Goal: Complete application form: Complete application form

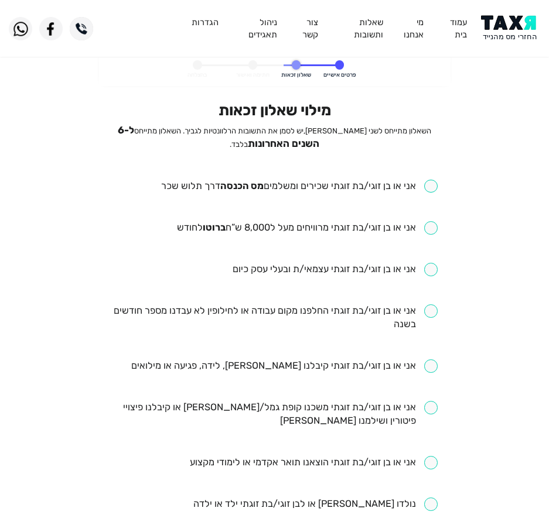
click at [349, 186] on input "checkbox" at bounding box center [299, 186] width 276 height 13
checkbox input "true"
click at [270, 230] on input "checkbox" at bounding box center [307, 227] width 261 height 13
checkbox input "true"
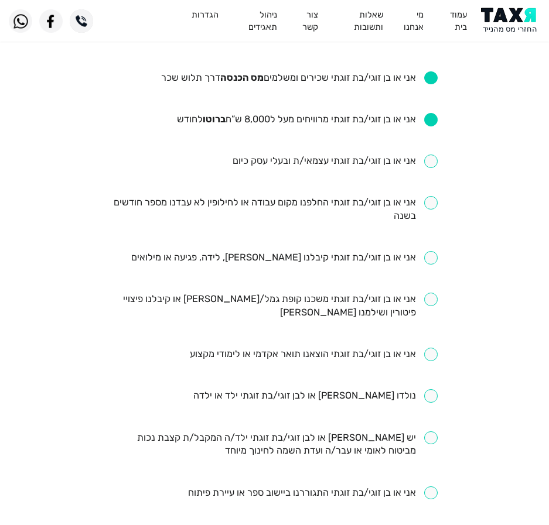
scroll to position [176, 0]
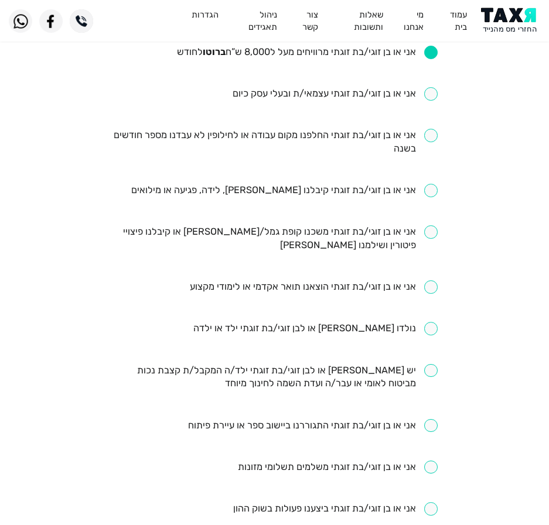
click at [314, 133] on input "checkbox" at bounding box center [274, 142] width 326 height 27
checkbox input "true"
click at [292, 196] on input "checkbox" at bounding box center [284, 190] width 306 height 13
checkbox input "true"
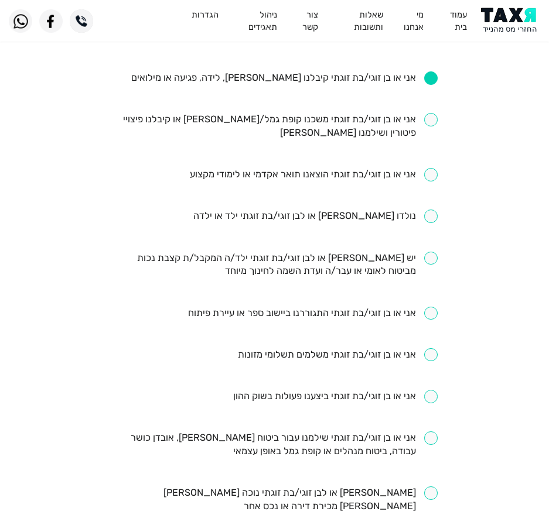
scroll to position [293, 0]
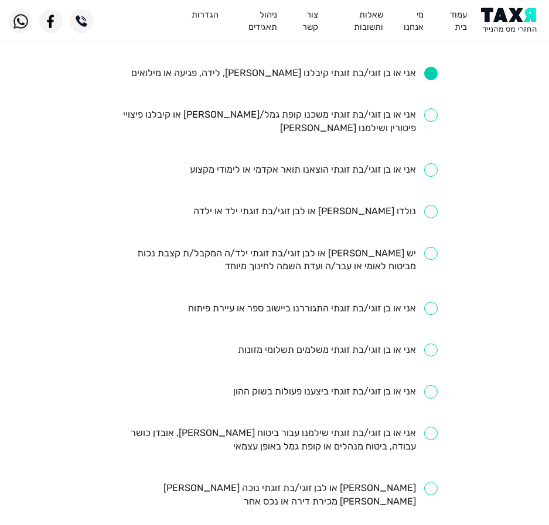
click at [343, 172] on input "checkbox" at bounding box center [314, 169] width 248 height 13
click at [350, 172] on input "checkbox" at bounding box center [314, 169] width 248 height 13
click at [349, 172] on input "checkbox" at bounding box center [314, 169] width 248 height 13
checkbox input "true"
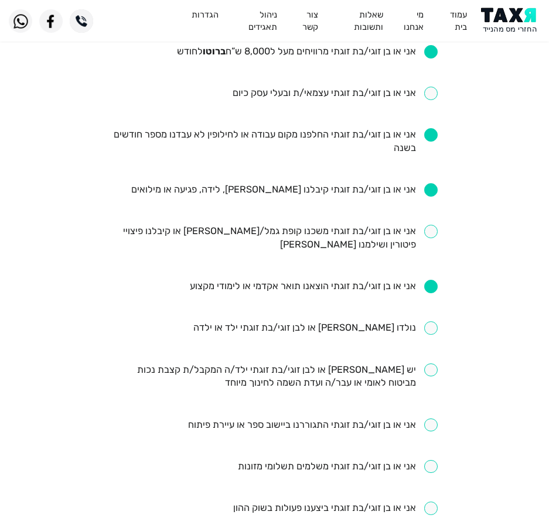
scroll to position [176, 0]
click at [271, 232] on input "checkbox" at bounding box center [274, 238] width 326 height 27
checkbox input "true"
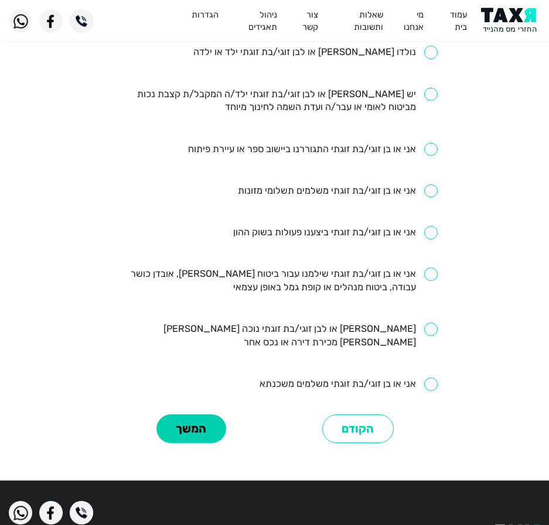
scroll to position [468, 0]
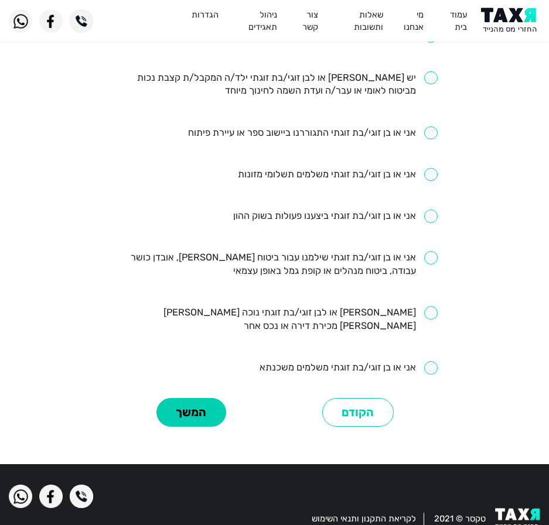
click at [429, 222] on input "checkbox" at bounding box center [335, 216] width 204 height 13
checkbox input "true"
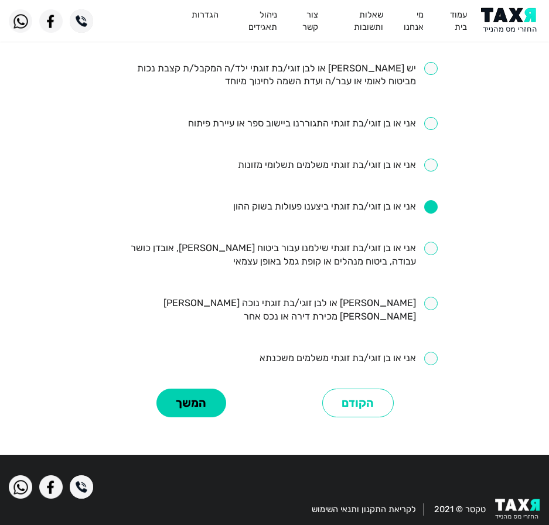
scroll to position [480, 0]
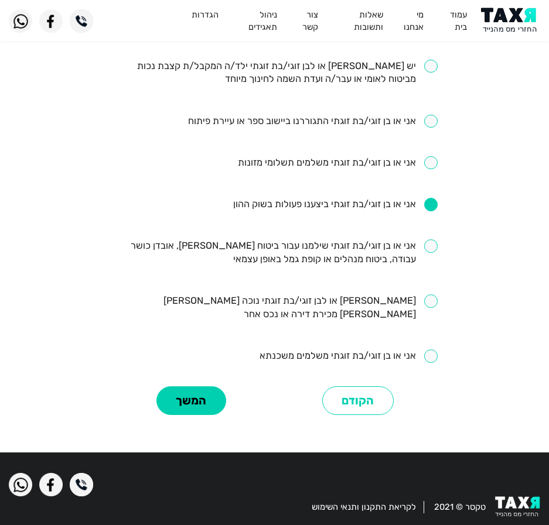
click at [331, 263] on input "checkbox" at bounding box center [274, 252] width 326 height 27
checkbox input "true"
click at [302, 350] on input "checkbox" at bounding box center [348, 356] width 178 height 13
checkbox input "true"
click at [200, 386] on button "המשך" at bounding box center [191, 400] width 70 height 29
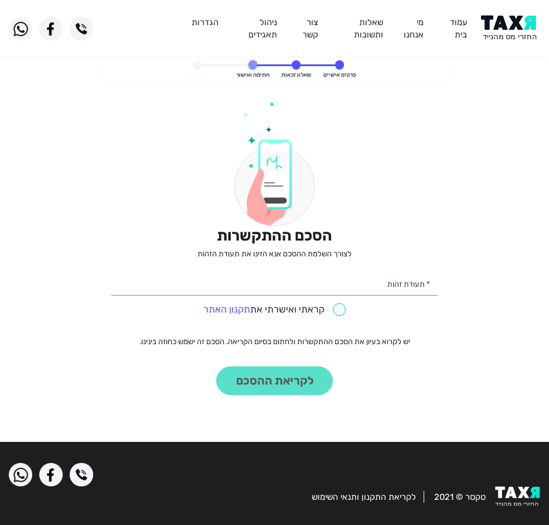
click at [376, 262] on div "הסכם ההתקשרות לצורך השלמת ההסכם אנא הזינו את תעודת הזהות * תעודת זהות קראתי ואי…" at bounding box center [274, 248] width 326 height 294
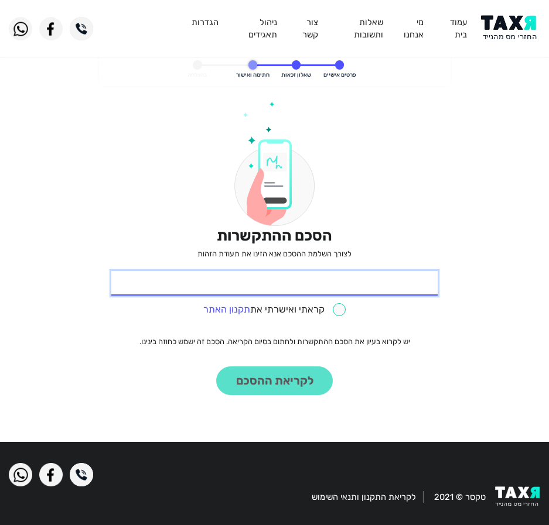
click at [368, 295] on input "* תעודת זהות" at bounding box center [274, 283] width 326 height 25
type input "318590825"
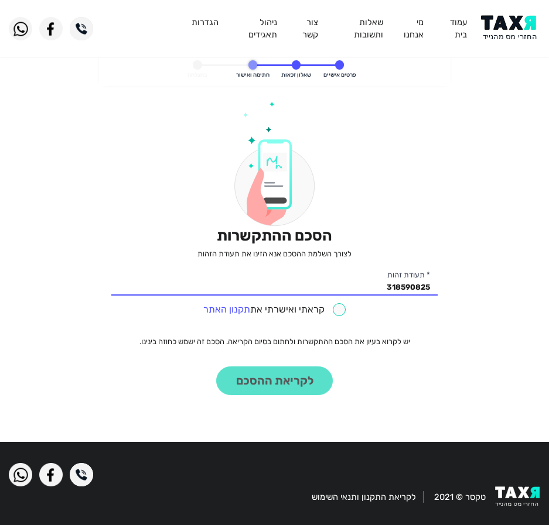
click at [335, 308] on input "checkbox" at bounding box center [274, 309] width 143 height 13
checkbox input "true"
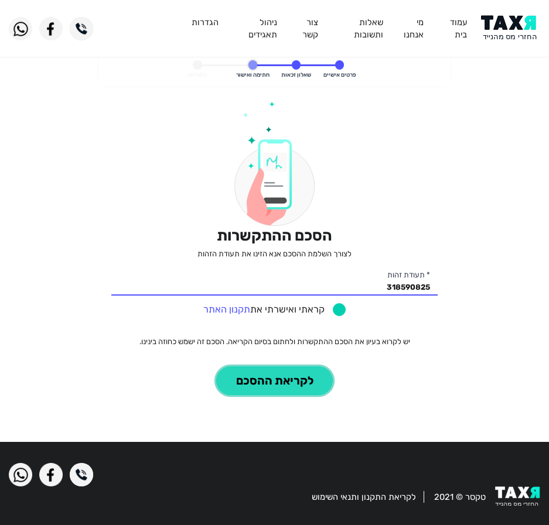
click at [290, 375] on button "לקריאת ההסכם" at bounding box center [274, 381] width 117 height 29
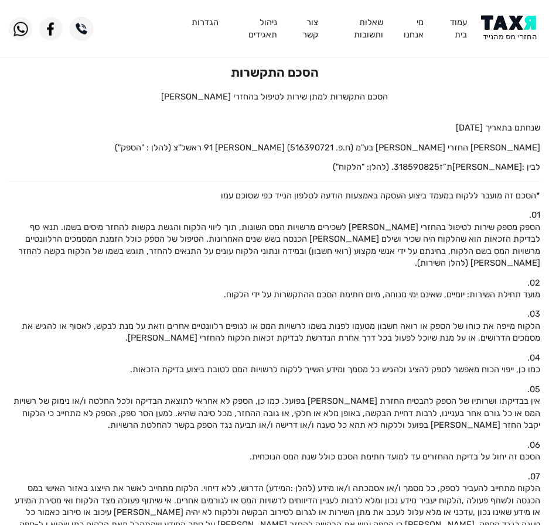
click at [518, 29] on img at bounding box center [510, 28] width 59 height 26
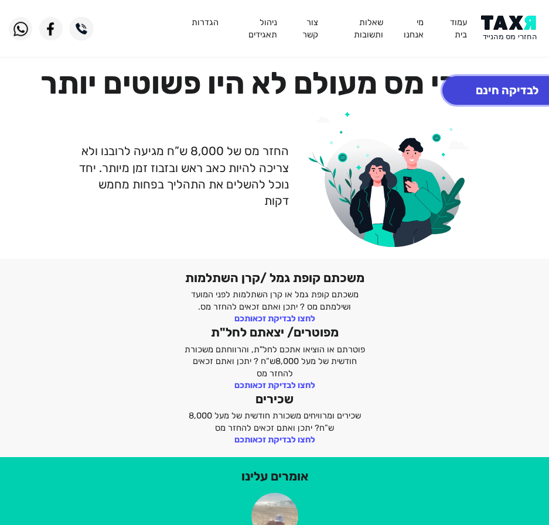
click at [520, 97] on button "לבדיקה חינם" at bounding box center [506, 90] width 129 height 29
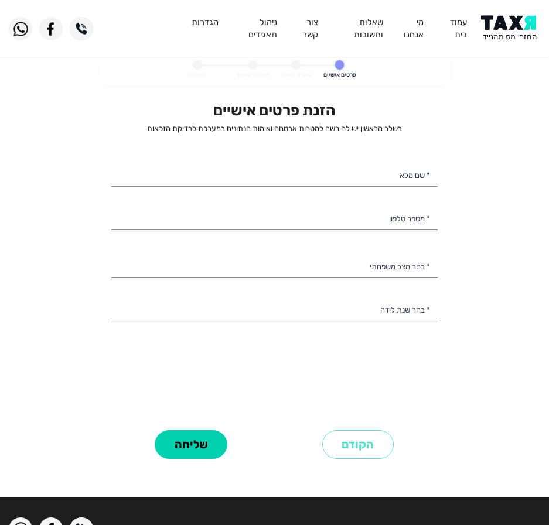
select select
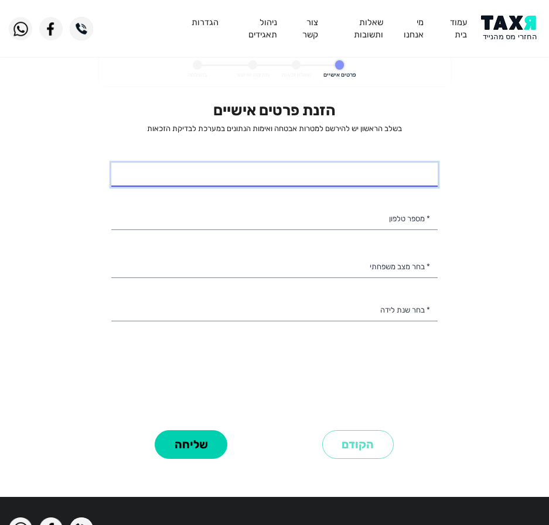
click at [361, 170] on input "* שם מלא" at bounding box center [274, 175] width 326 height 25
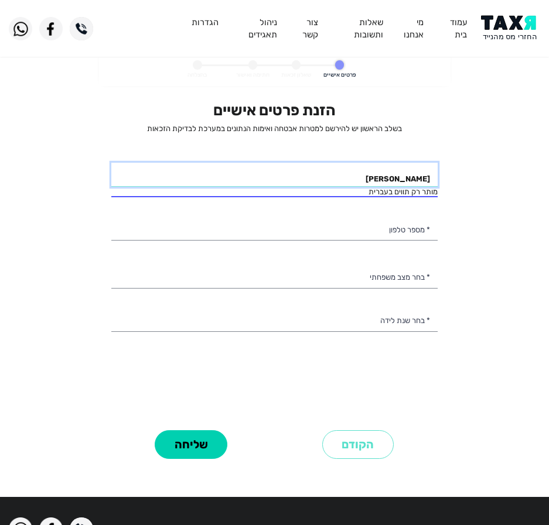
type input "דניאל גיקובסון"
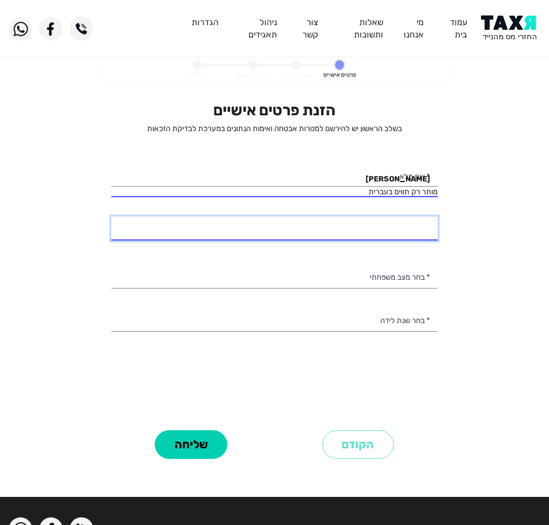
click at [387, 230] on input "* מספר טלפון" at bounding box center [274, 229] width 326 height 25
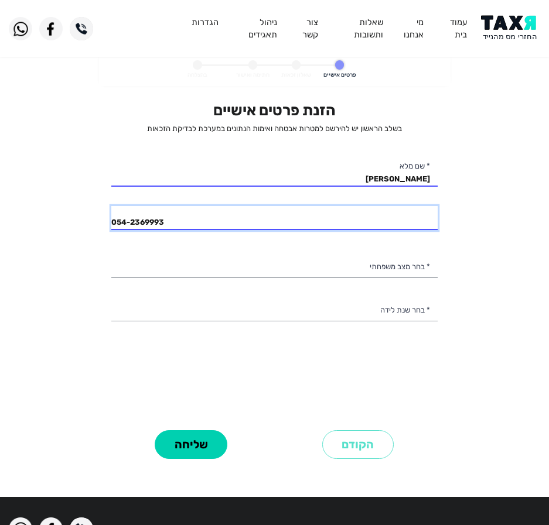
type input "054-2369993"
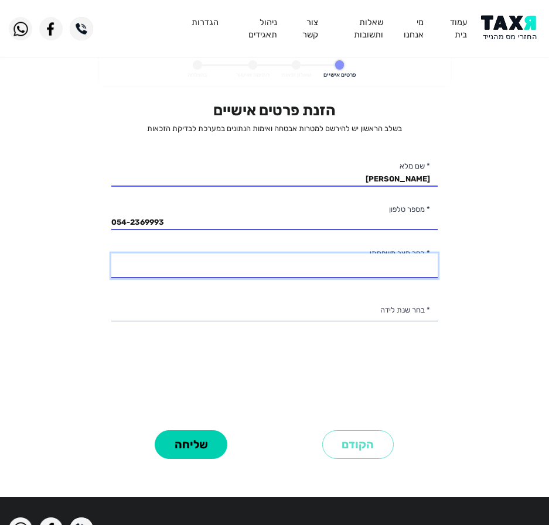
click at [381, 261] on select "רווק/ה נשוי/אה גרוש/ה אלמן/נה" at bounding box center [274, 266] width 326 height 25
select select "2: Married"
click at [111, 254] on select "רווק/ה נשוי/אה גרוש/ה אלמן/נה" at bounding box center [274, 266] width 326 height 25
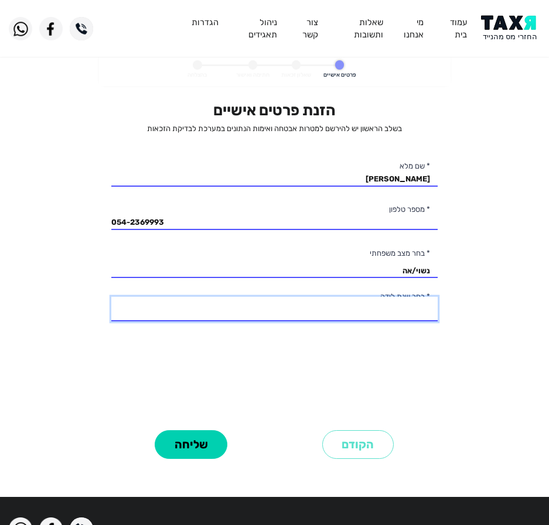
click at [389, 312] on select "2003 2002 2001 2000 1999 1998 1997 1996 1995 1994 1993 1992 1991 1990 1989 1988…" at bounding box center [274, 309] width 326 height 25
select select "14: 1990"
click at [111, 297] on select "2003 2002 2001 2000 1999 1998 1997 1996 1995 1994 1993 1992 1991 1990 1989 1988…" at bounding box center [274, 309] width 326 height 25
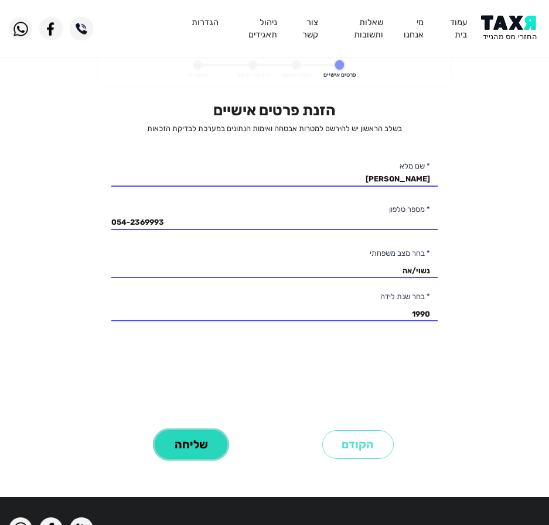
click at [191, 444] on button "שליחה" at bounding box center [191, 444] width 73 height 29
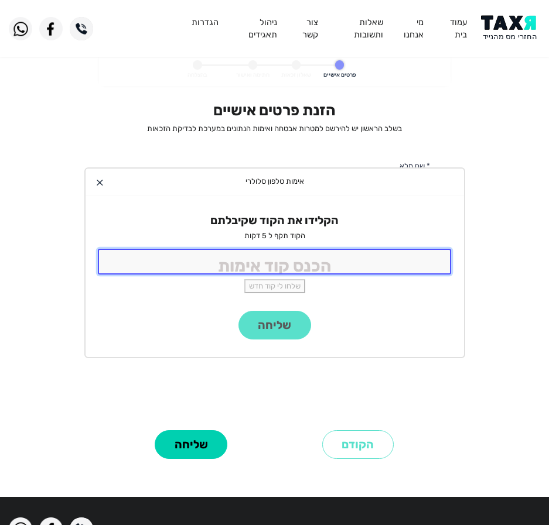
click at [299, 262] on input "tel" at bounding box center [275, 261] width 354 height 25
type input "9988"
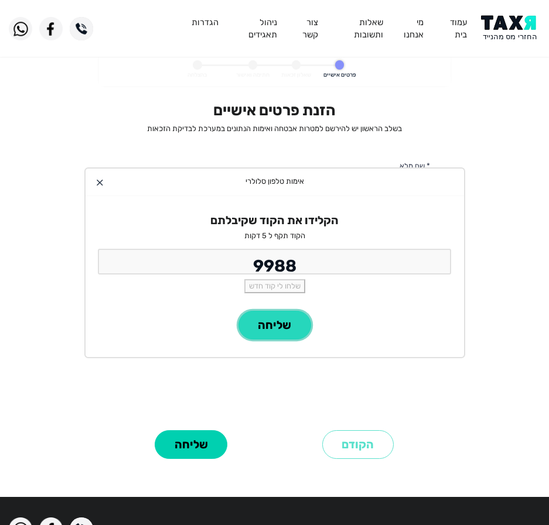
click at [251, 339] on button "שליחה" at bounding box center [274, 325] width 73 height 29
